Goal: Entertainment & Leisure: Consume media (video, audio)

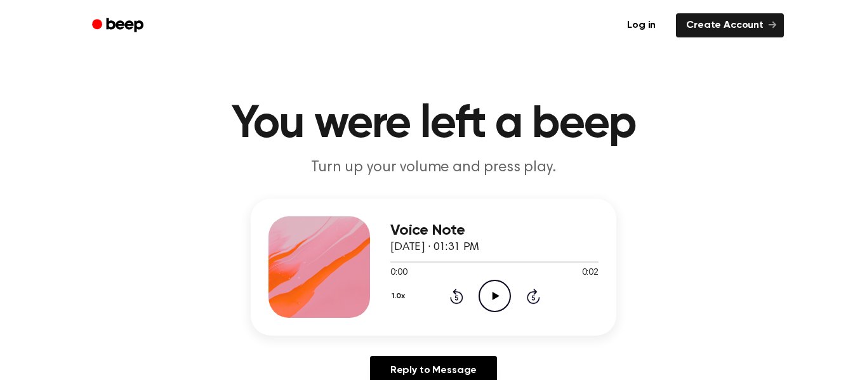
click at [497, 288] on icon "Play Audio" at bounding box center [495, 296] width 32 height 32
click at [487, 289] on icon "Play Audio" at bounding box center [495, 296] width 32 height 32
click at [492, 290] on icon "Play Audio" at bounding box center [495, 296] width 32 height 32
click at [493, 309] on icon "Play Audio" at bounding box center [495, 296] width 32 height 32
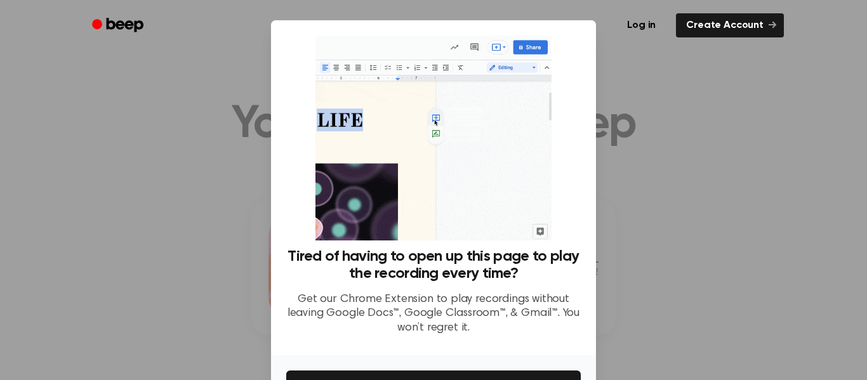
click at [623, 90] on div at bounding box center [433, 190] width 867 height 380
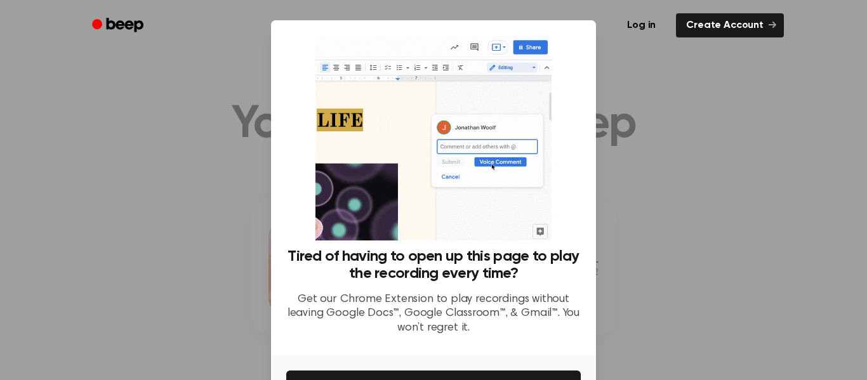
click at [245, 164] on div at bounding box center [433, 190] width 867 height 380
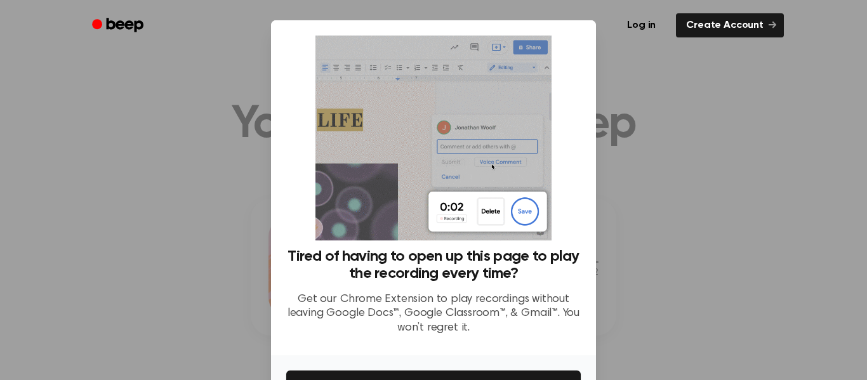
click at [501, 50] on div "Log in Create Account" at bounding box center [433, 25] width 701 height 51
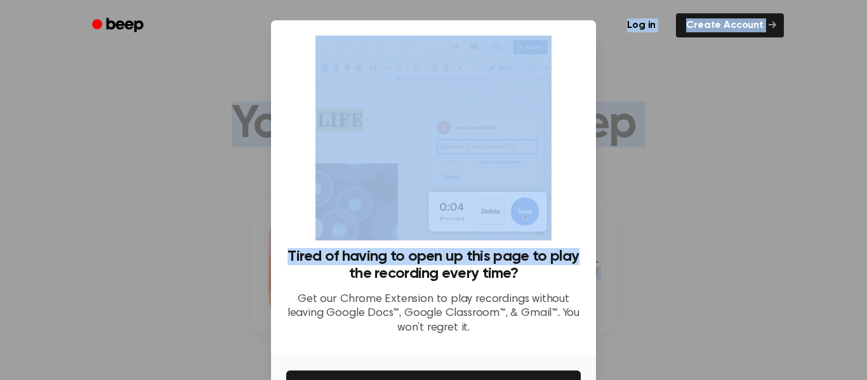
drag, startPoint x: 530, startPoint y: 41, endPoint x: 592, endPoint y: 220, distance: 189.5
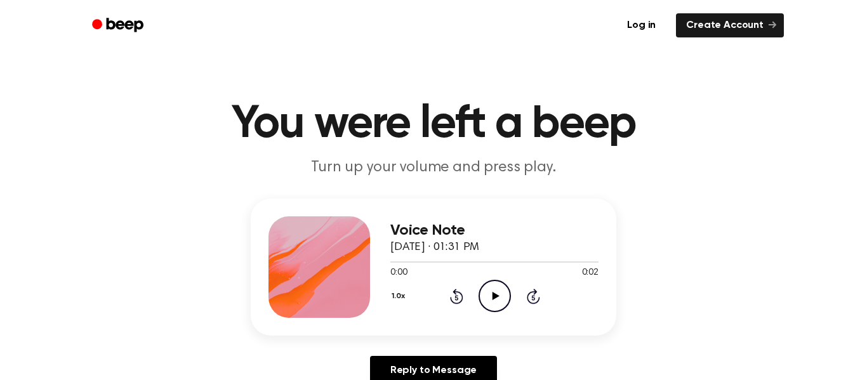
click at [503, 293] on icon "Play Audio" at bounding box center [495, 296] width 32 height 32
